Goal: Information Seeking & Learning: Learn about a topic

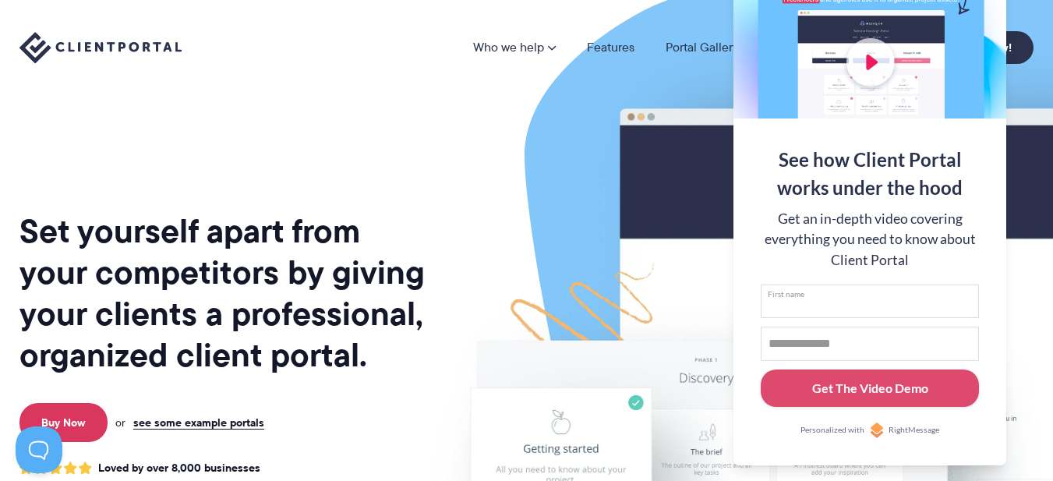
click at [937, 288] on input "First name" at bounding box center [870, 301] width 218 height 34
click at [1031, 23] on button at bounding box center [1033, 19] width 19 height 19
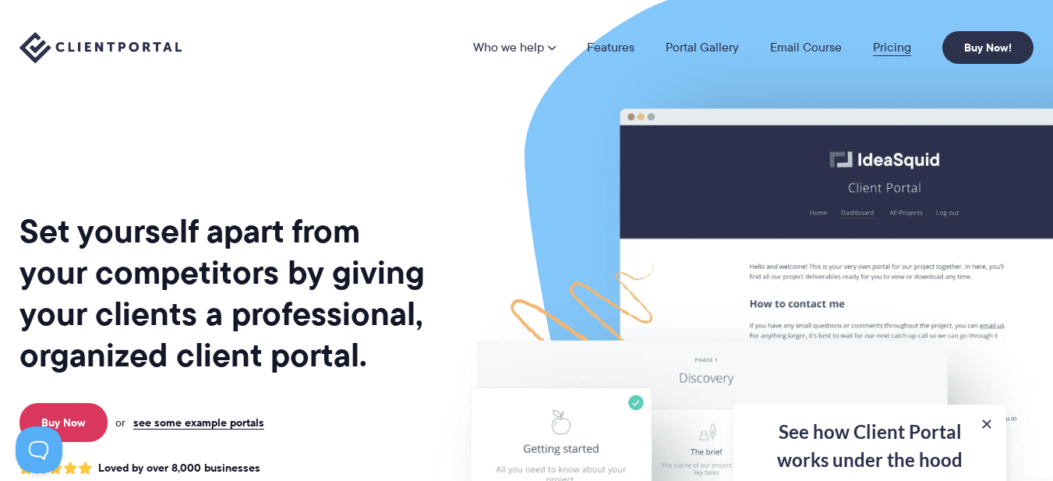
click at [886, 45] on link "Pricing" at bounding box center [892, 47] width 38 height 12
